Goal: Task Accomplishment & Management: Use online tool/utility

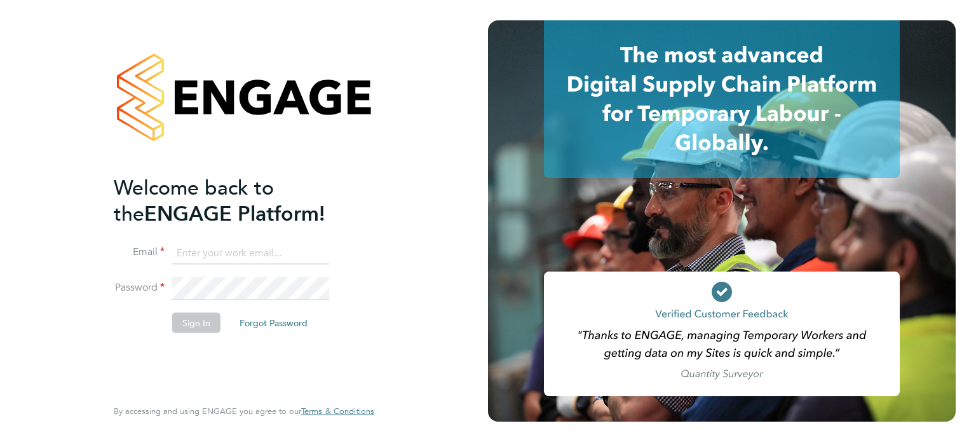
type input "vicky.egan@randstadcpe.com"
click at [204, 318] on button "Sign In" at bounding box center [196, 322] width 48 height 20
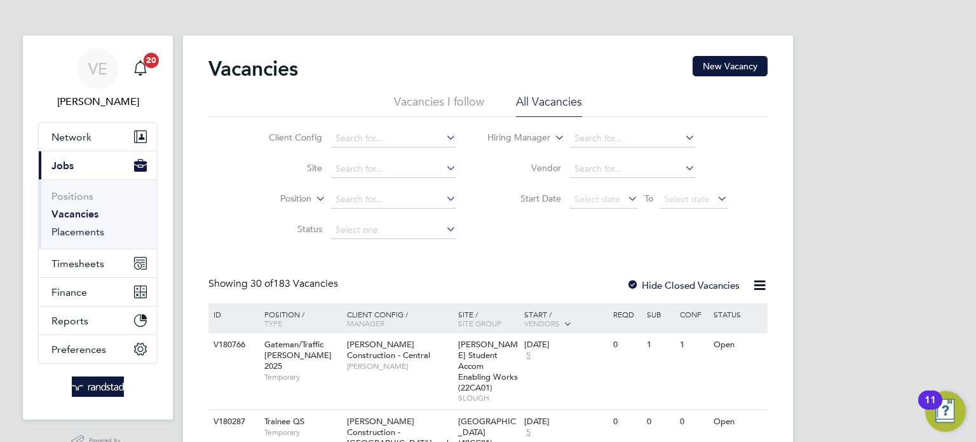
click at [75, 233] on link "Placements" at bounding box center [77, 232] width 53 height 12
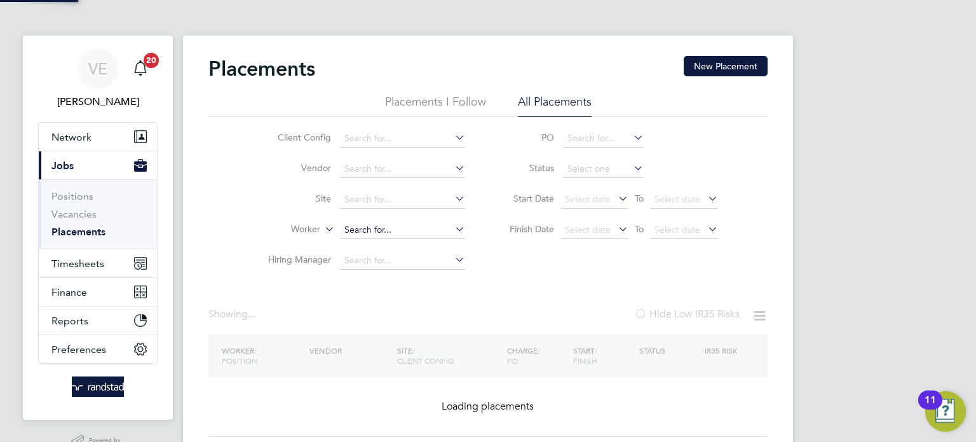
click at [351, 226] on input at bounding box center [402, 230] width 125 height 18
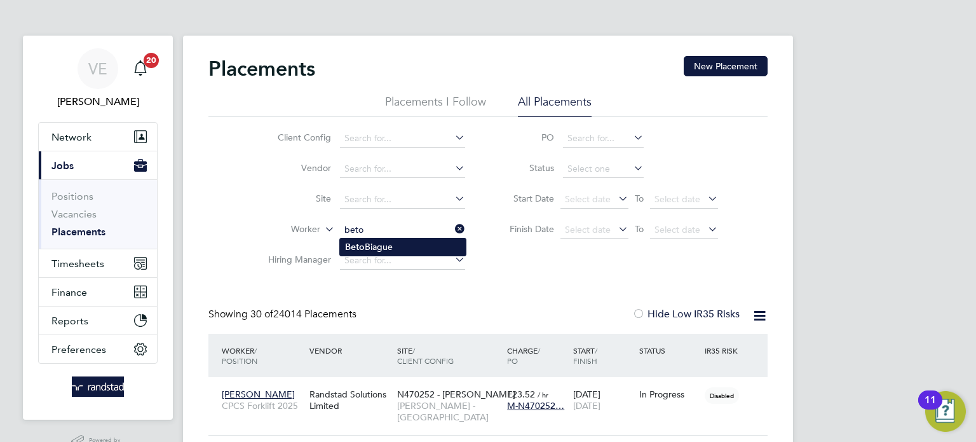
click at [436, 252] on li "[PERSON_NAME]" at bounding box center [403, 246] width 126 height 17
type input "[PERSON_NAME]"
